Goal: Communication & Community: Answer question/provide support

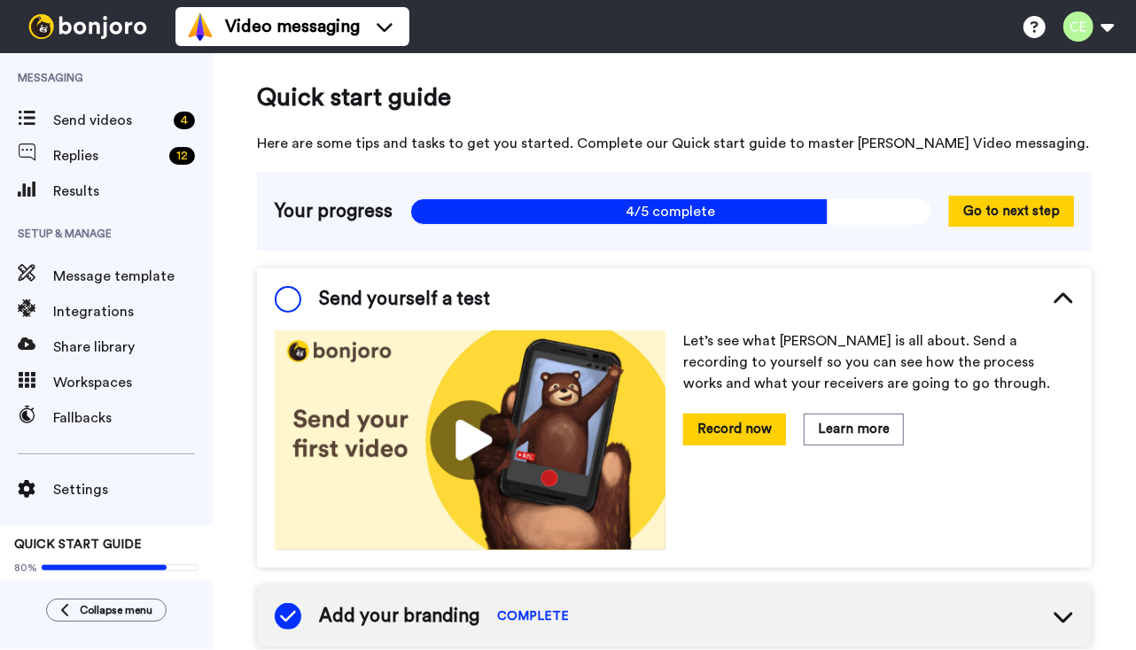
scroll to position [18, 0]
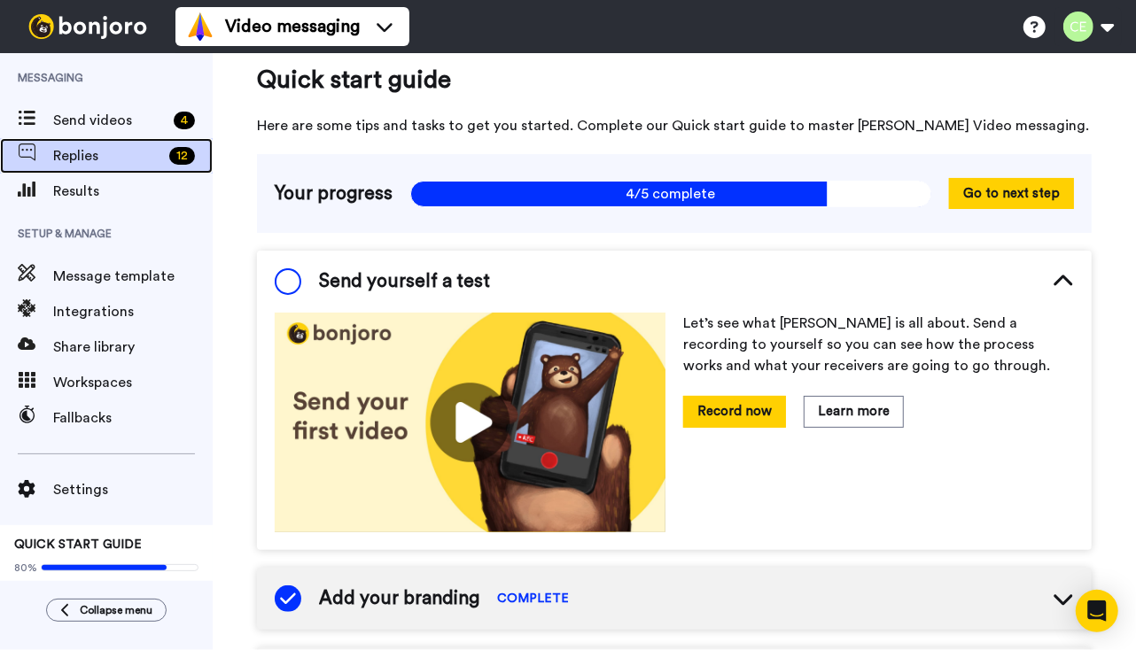
click at [113, 159] on span "Replies" at bounding box center [107, 155] width 109 height 21
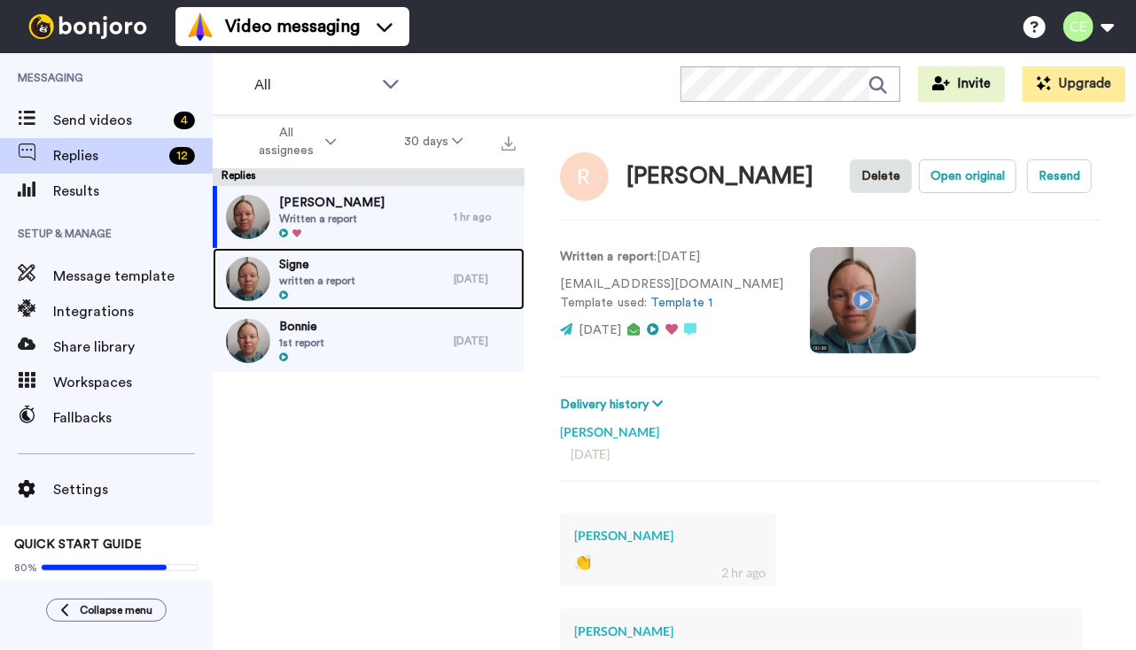
click at [365, 289] on div "Signe written a report" at bounding box center [333, 279] width 241 height 62
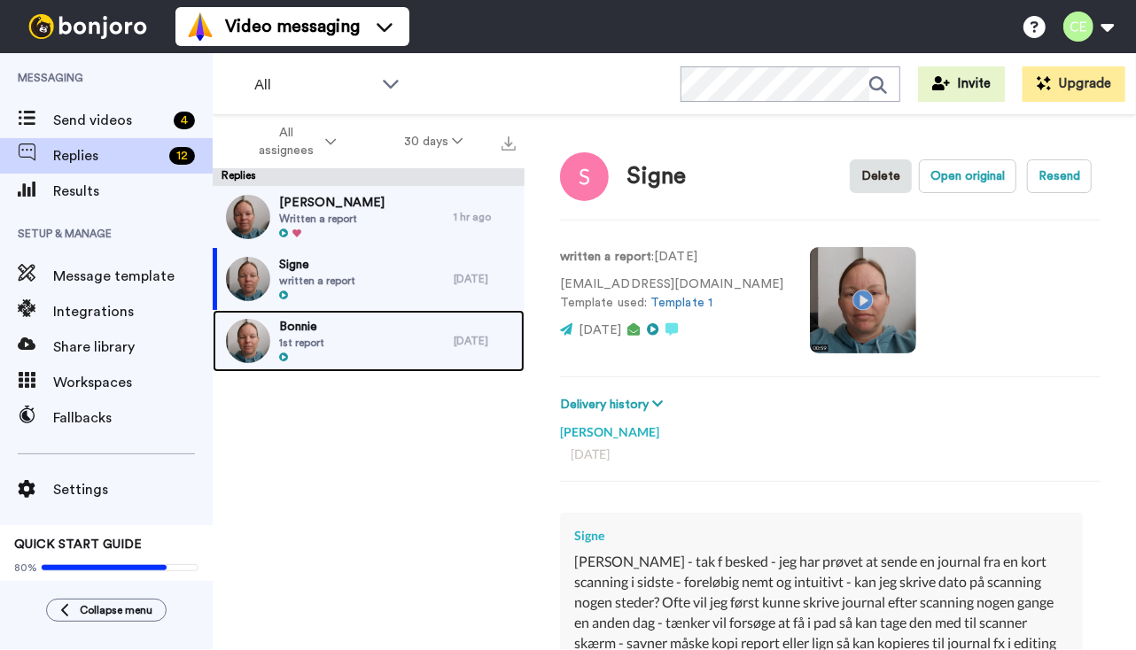
click at [330, 369] on div "Bonnie 1st report" at bounding box center [333, 341] width 241 height 62
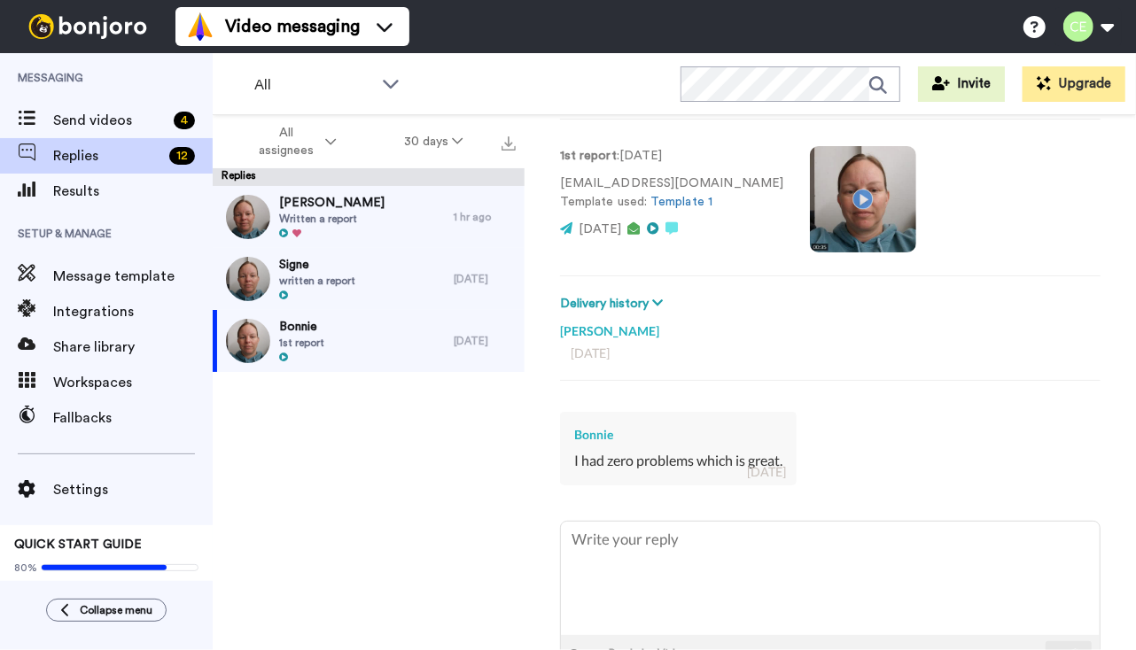
scroll to position [167, 0]
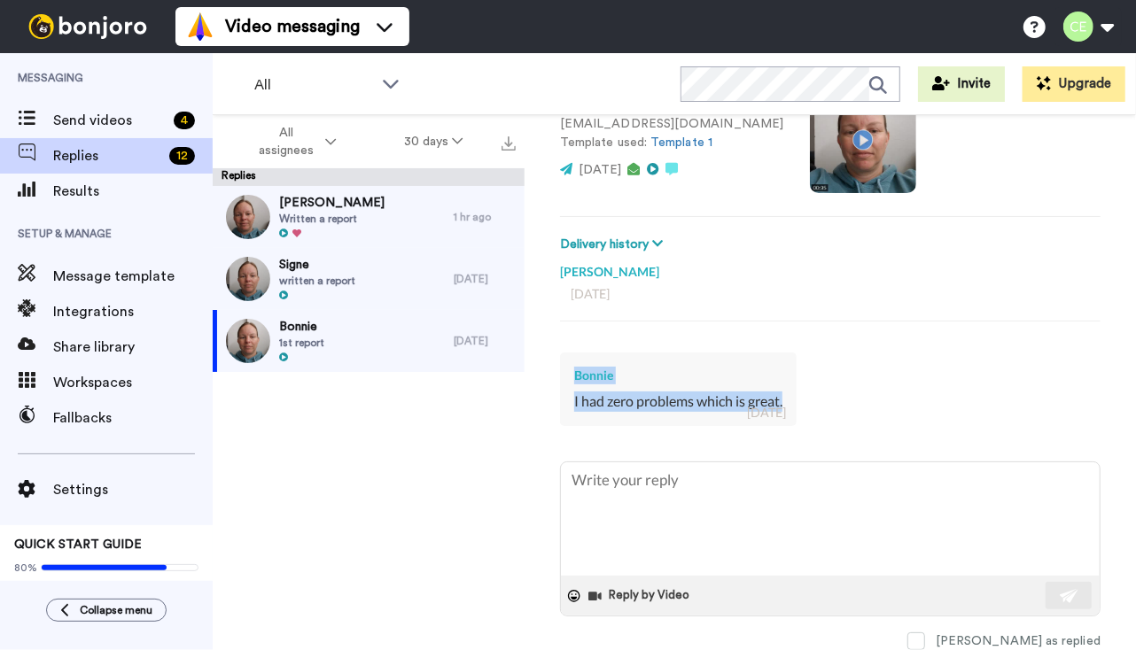
drag, startPoint x: 563, startPoint y: 348, endPoint x: 795, endPoint y: 392, distance: 236.3
click at [795, 392] on div "Bonnie I had zero problems which is great. 10 days ago" at bounding box center [678, 390] width 237 height 74
copy div "Bonnie I had zero problems which is great."
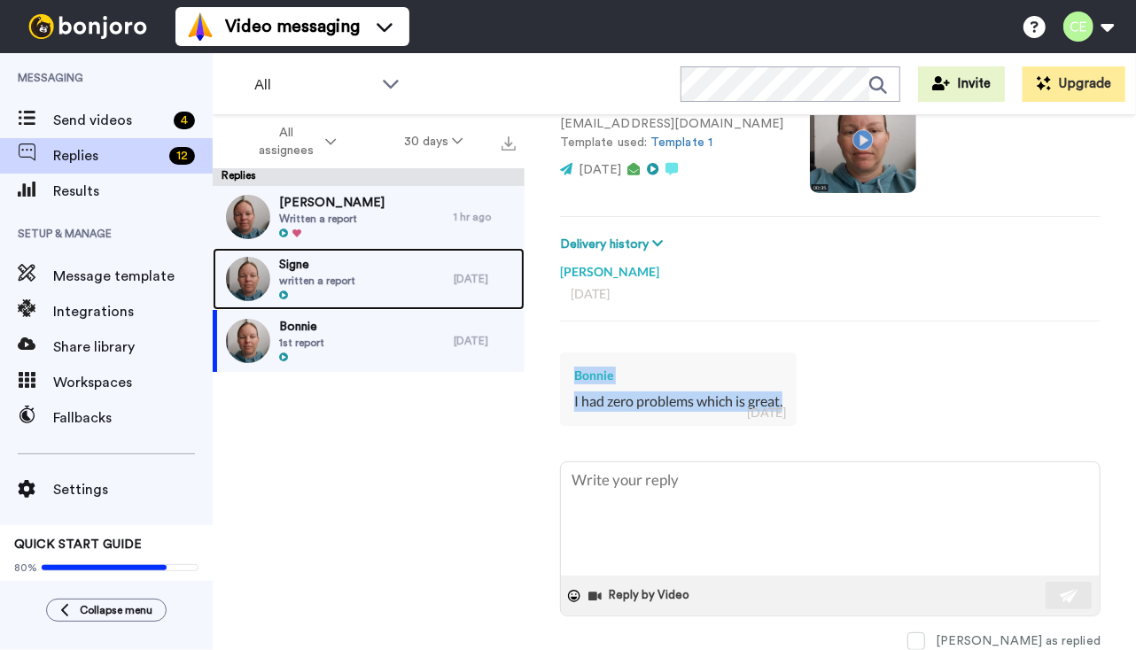
click at [360, 266] on div "Signe written a report" at bounding box center [333, 279] width 241 height 62
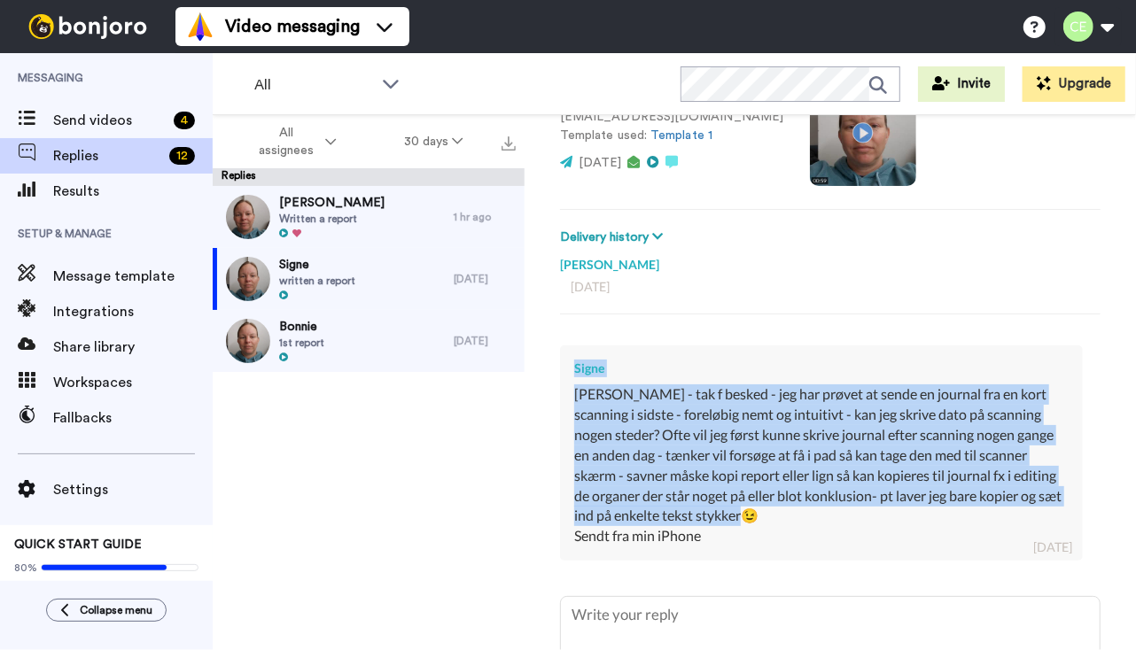
drag, startPoint x: 569, startPoint y: 363, endPoint x: 903, endPoint y: 524, distance: 370.5
click at [903, 524] on div "Signe Hej Camilla - tak f besked - jeg har prøvet at sende en journal fra en ko…" at bounding box center [821, 452] width 523 height 215
copy div "Signe Hej Camilla - tak f besked - jeg har prøvet at sende en journal fra en ko…"
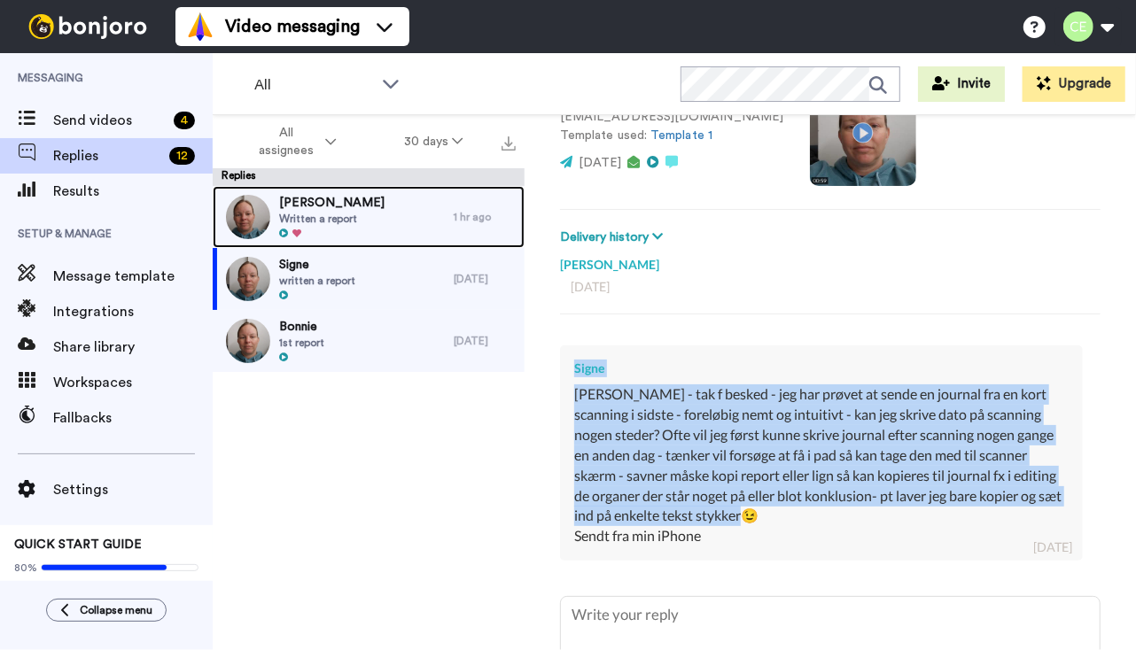
click at [360, 216] on div "Raluca Written a report" at bounding box center [333, 217] width 241 height 62
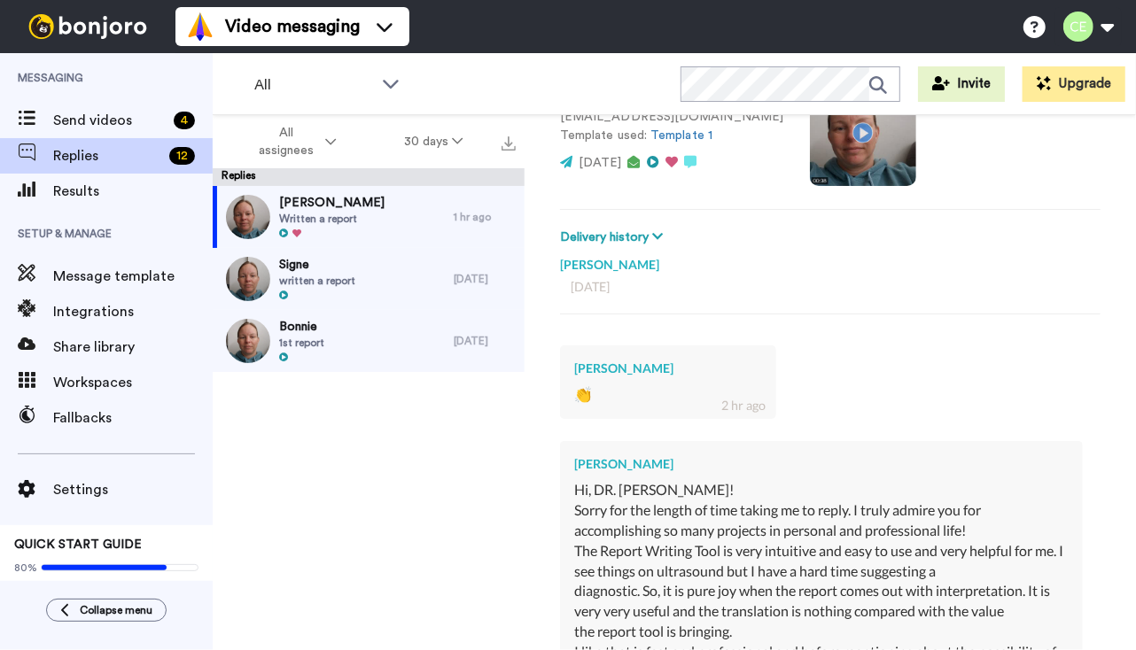
drag, startPoint x: 570, startPoint y: 457, endPoint x: 765, endPoint y: 630, distance: 261.1
copy div "Raluca Hi, DR. Camilla Edwards! Sorry for the length of time taking me to reply…"
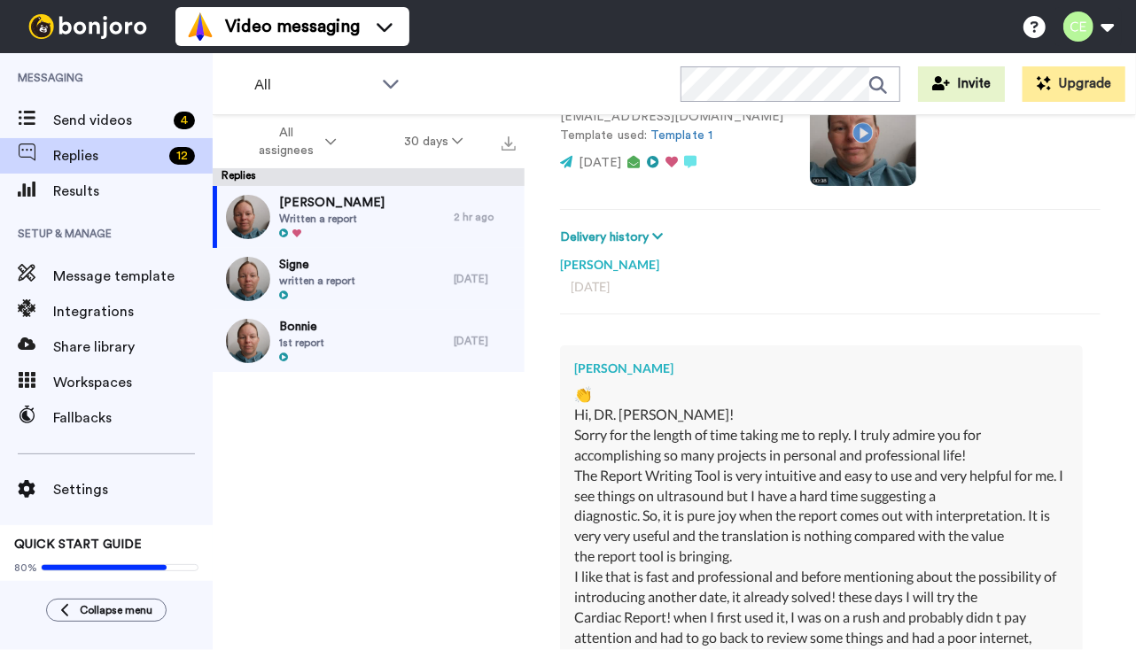
type textarea "x"
